Goal: Communication & Community: Answer question/provide support

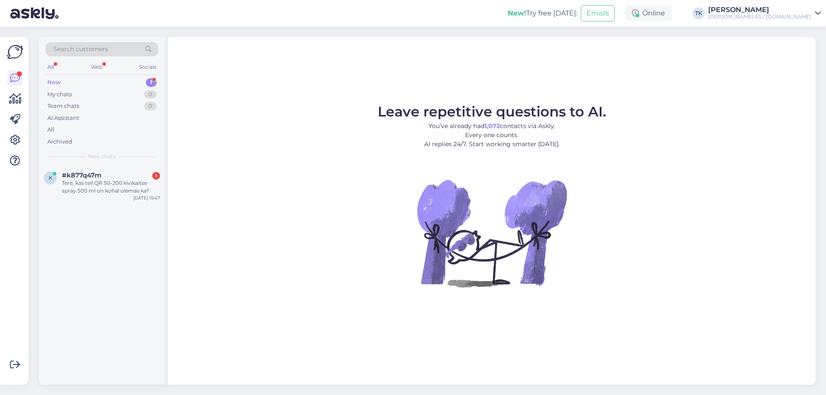
click at [83, 81] on div "New 1" at bounding box center [102, 83] width 113 height 12
click at [106, 184] on div "Tere, kas teil QR 50-200 kivikaitse spray 500 ml on kohal olemas ka?" at bounding box center [111, 186] width 98 height 15
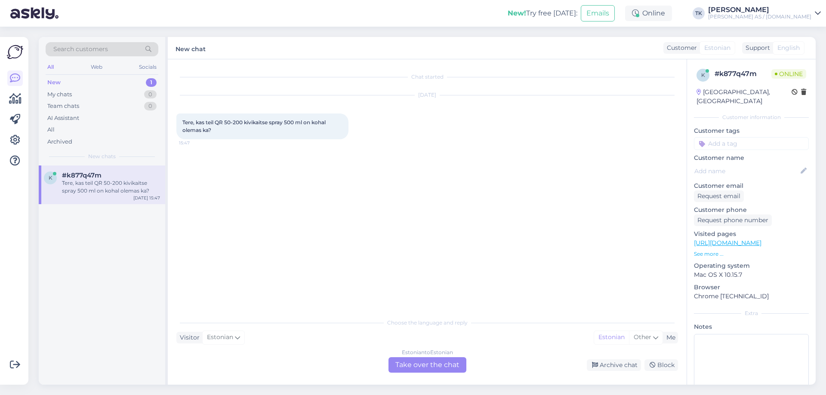
click at [435, 365] on div "Estonian to Estonian Take over the chat" at bounding box center [427, 364] width 78 height 15
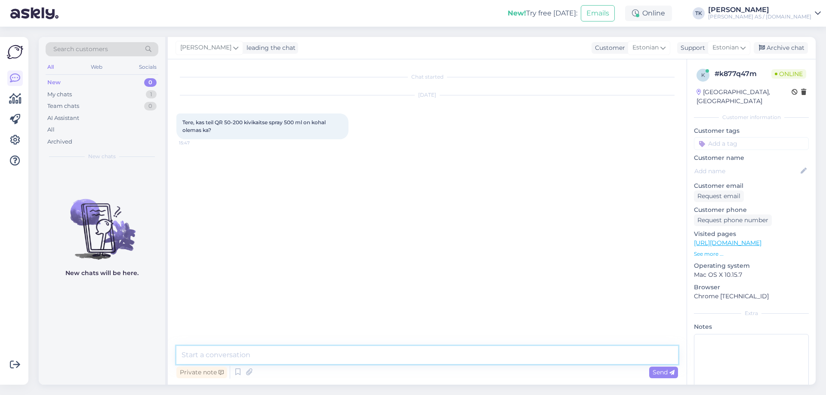
click at [221, 356] on textarea at bounding box center [426, 355] width 501 height 18
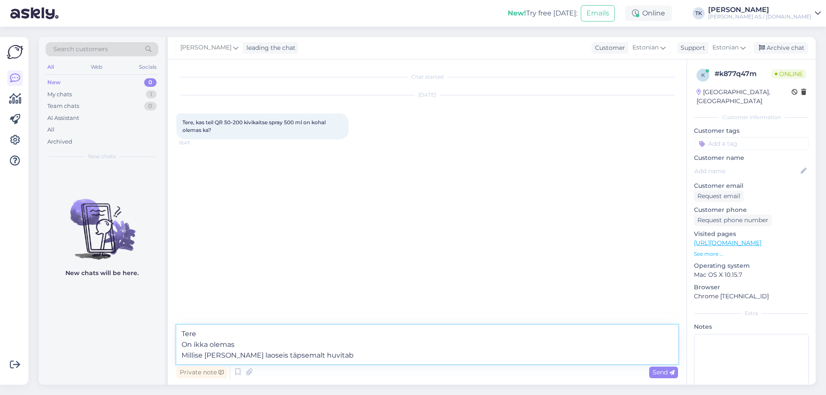
type textarea "Tere On ikka olemas Millise [PERSON_NAME] laoseis täpsemalt huvitab?"
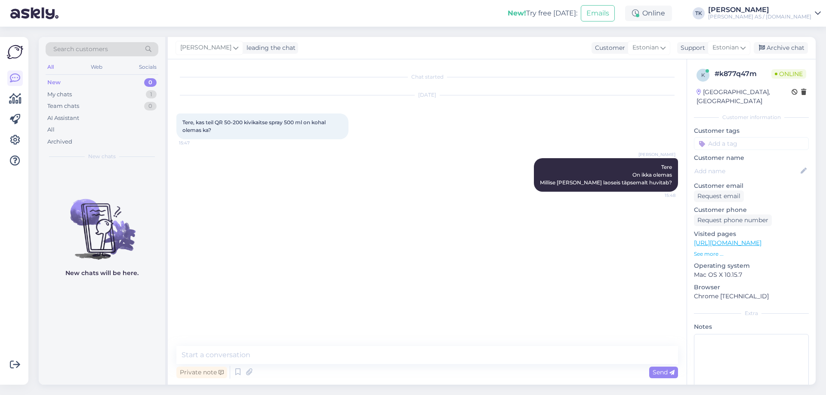
click at [711, 250] on p "See more ..." at bounding box center [751, 254] width 115 height 8
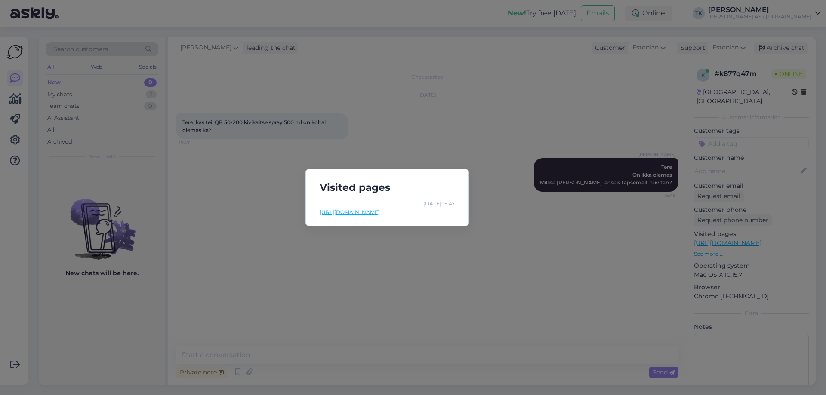
click at [482, 106] on div "Visited pages [DATE] 15:47 [URL][DOMAIN_NAME]" at bounding box center [413, 197] width 826 height 395
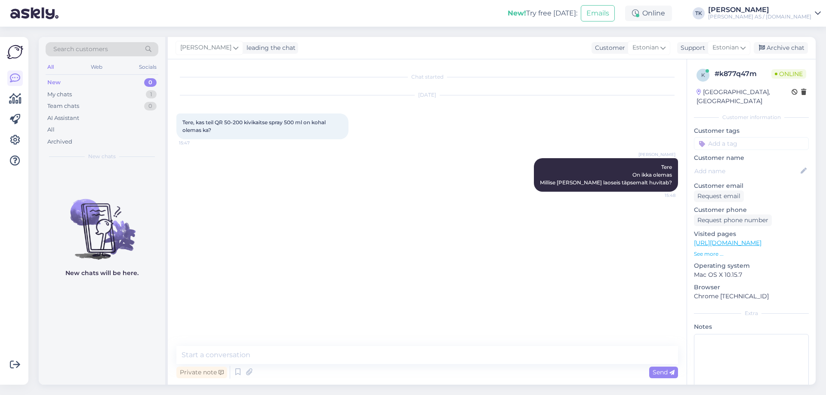
click at [734, 239] on link "[URL][DOMAIN_NAME]" at bounding box center [728, 243] width 68 height 8
click at [64, 94] on div "My chats" at bounding box center [59, 94] width 25 height 9
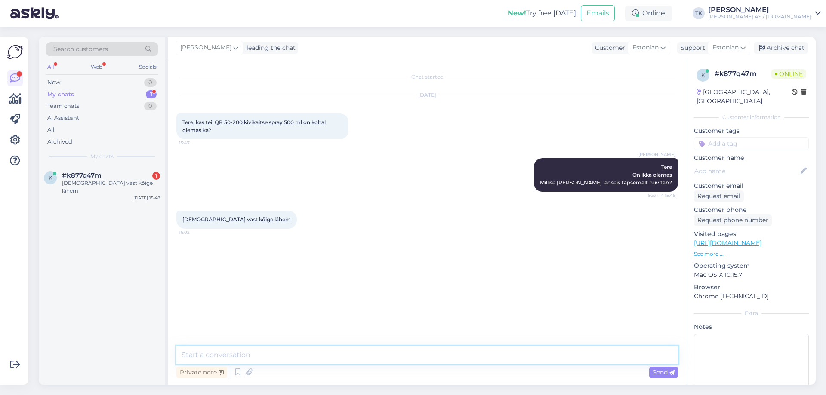
click at [191, 350] on textarea at bounding box center [426, 355] width 501 height 18
type textarea "Mustamäe poes hetkel olemas 7 pudelit"
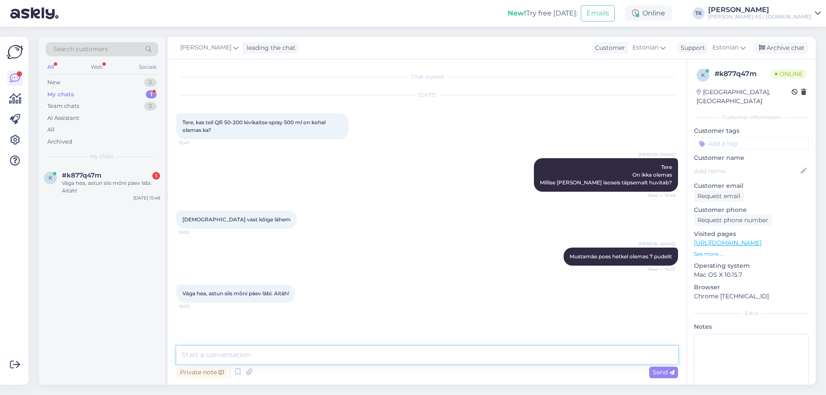
click at [208, 353] on textarea at bounding box center [426, 355] width 501 height 18
type textarea "[PERSON_NAME] ilusat päeva"
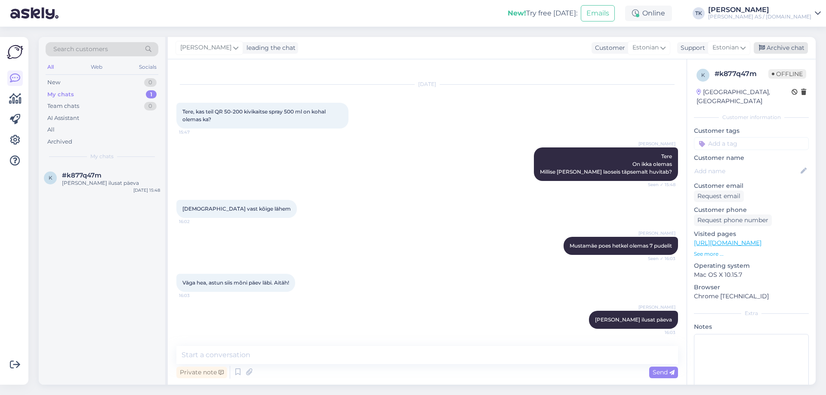
click at [786, 43] on div "Archive chat" at bounding box center [780, 48] width 54 height 12
